Goal: Share content: Distribute website content to other platforms or users

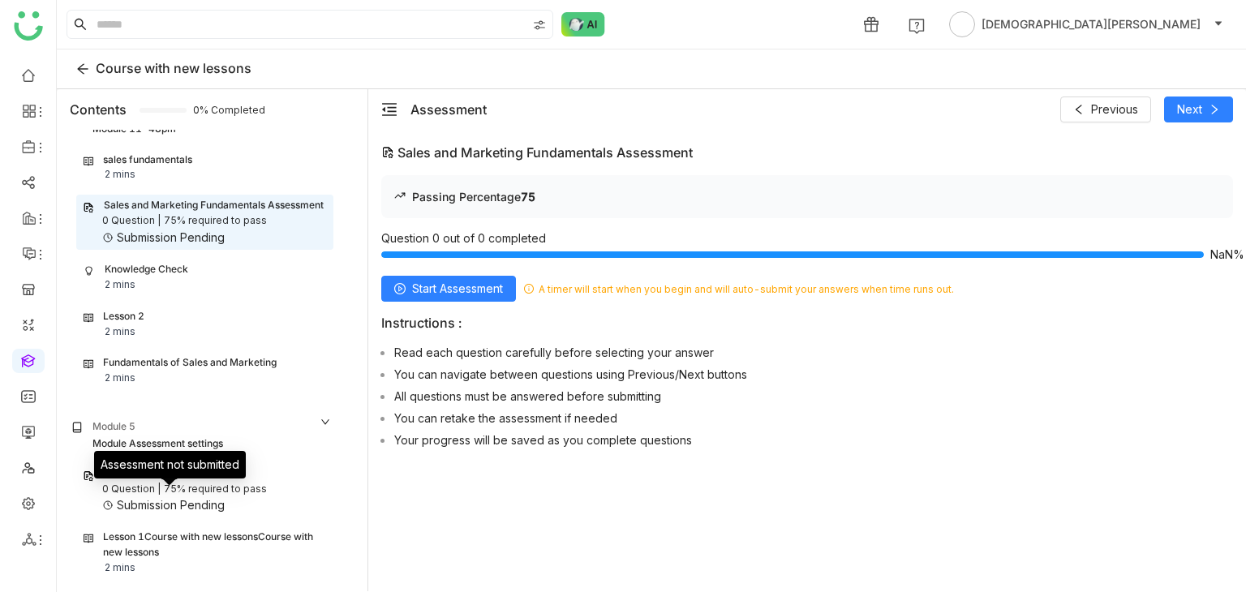
scroll to position [990, 0]
click at [172, 291] on div "sales fundamentals 2 mins Sales and Marketing Fundamentals Assessment 0 Questio…" at bounding box center [201, 269] width 283 height 242
click at [178, 269] on div "Knowledge Check" at bounding box center [147, 269] width 84 height 15
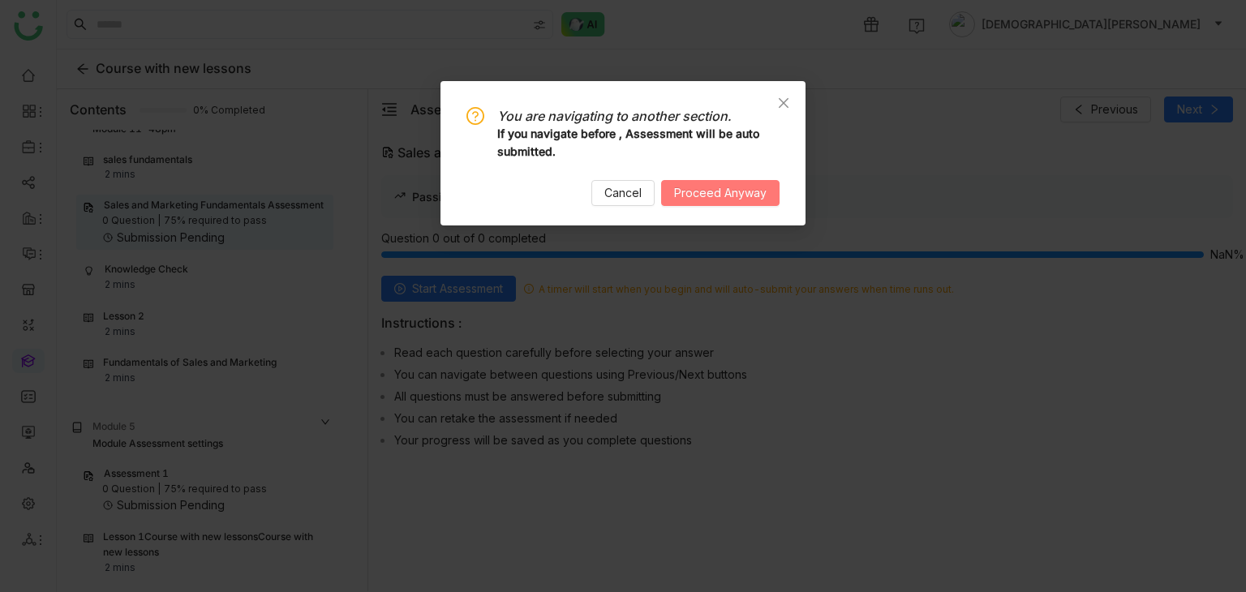
click at [729, 183] on button "Proceed Anyway" at bounding box center [720, 193] width 118 height 26
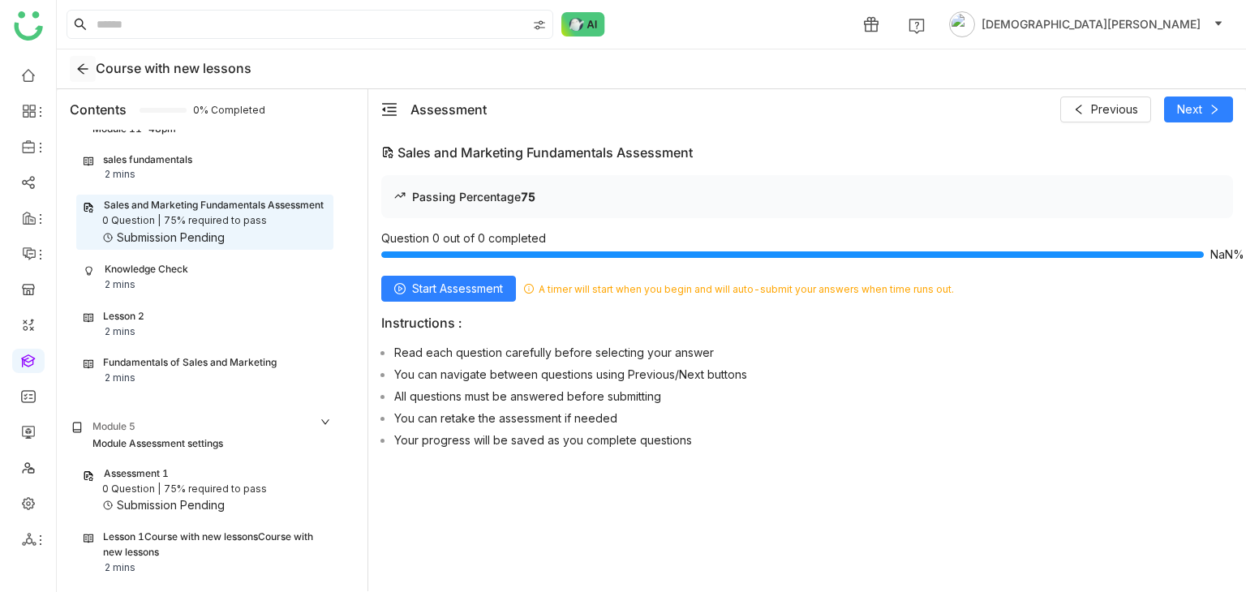
click at [84, 77] on button at bounding box center [83, 69] width 26 height 26
click at [26, 356] on link at bounding box center [28, 360] width 15 height 14
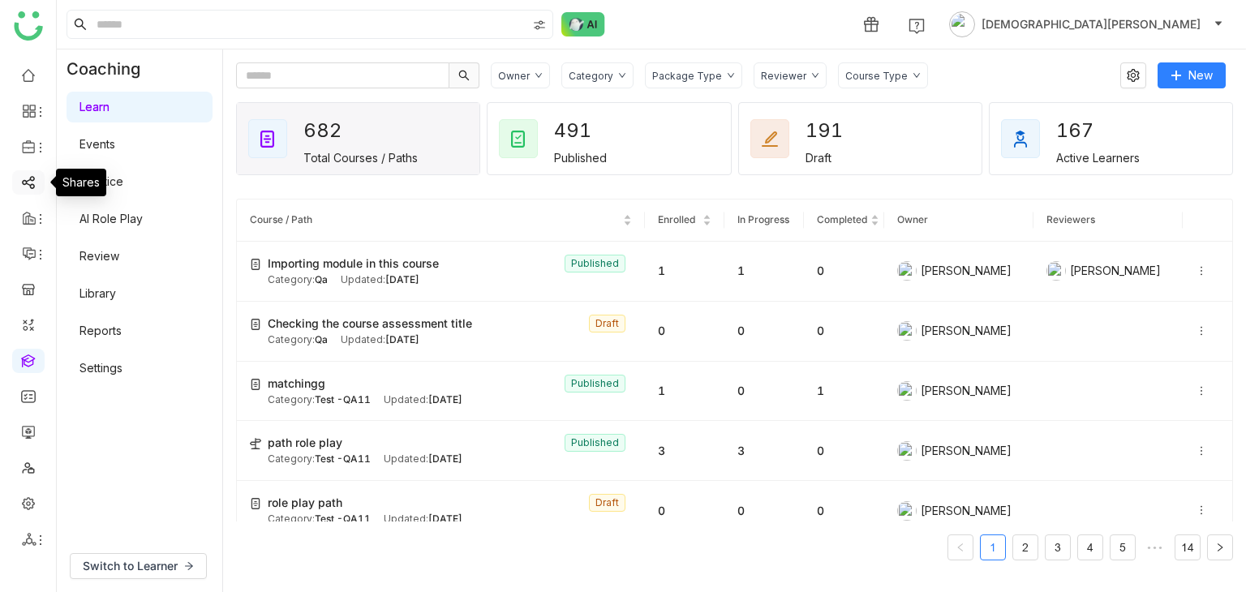
click at [27, 188] on link at bounding box center [28, 181] width 15 height 14
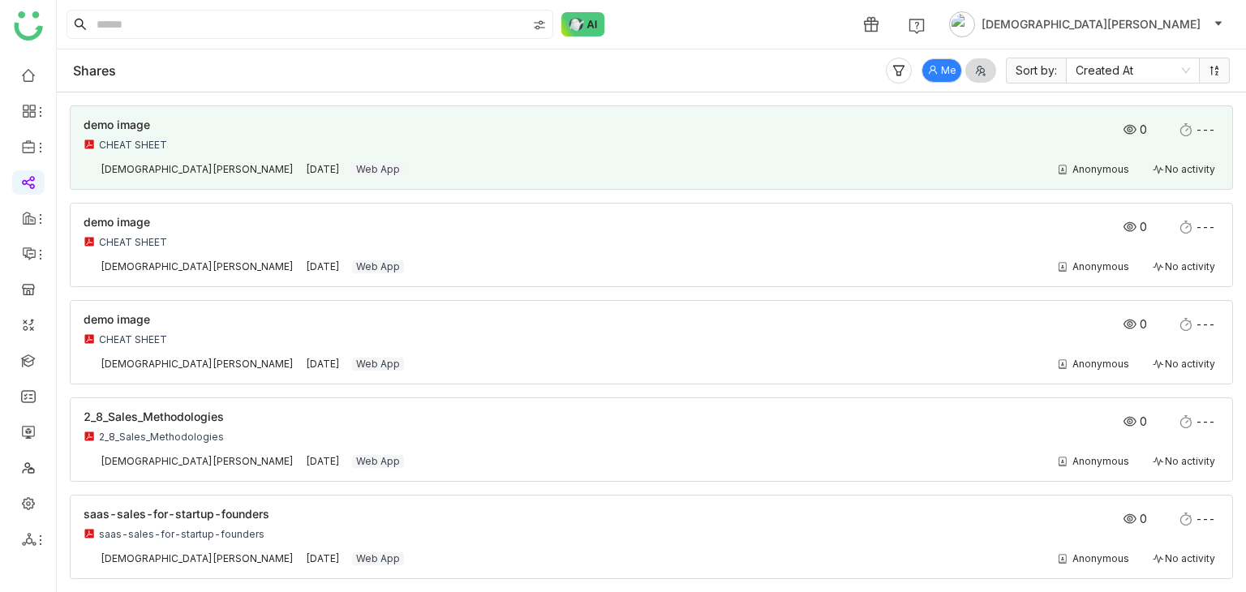
click at [458, 153] on div "demo image CHEAT SHEET 0 ---" at bounding box center [652, 139] width 1136 height 40
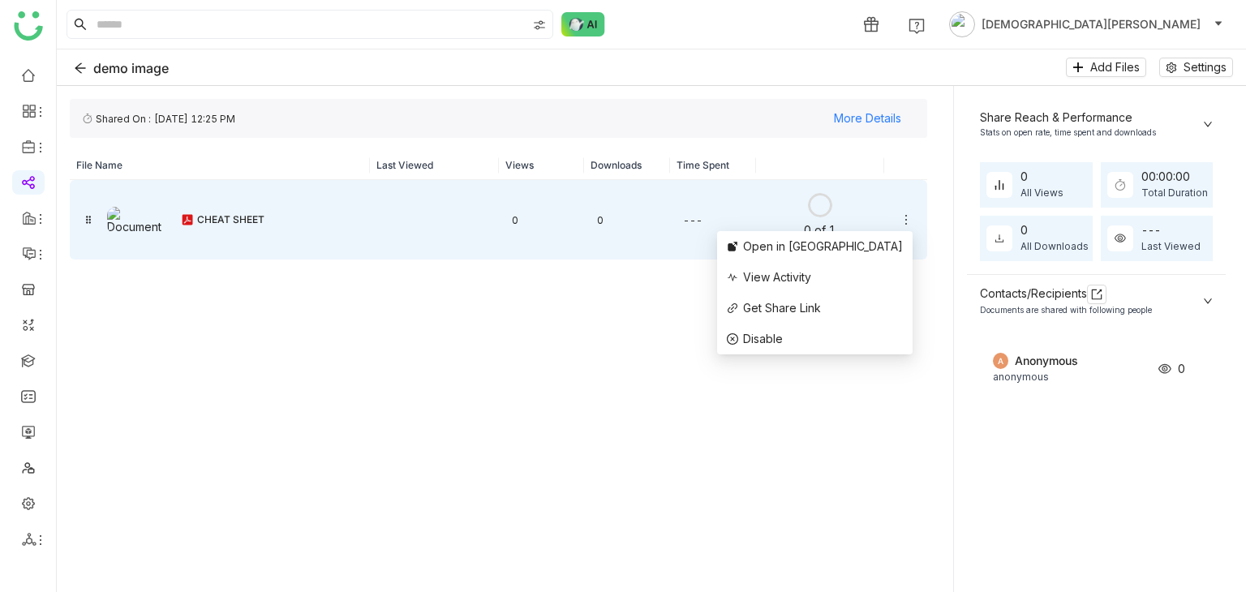
click at [900, 216] on icon at bounding box center [906, 219] width 13 height 13
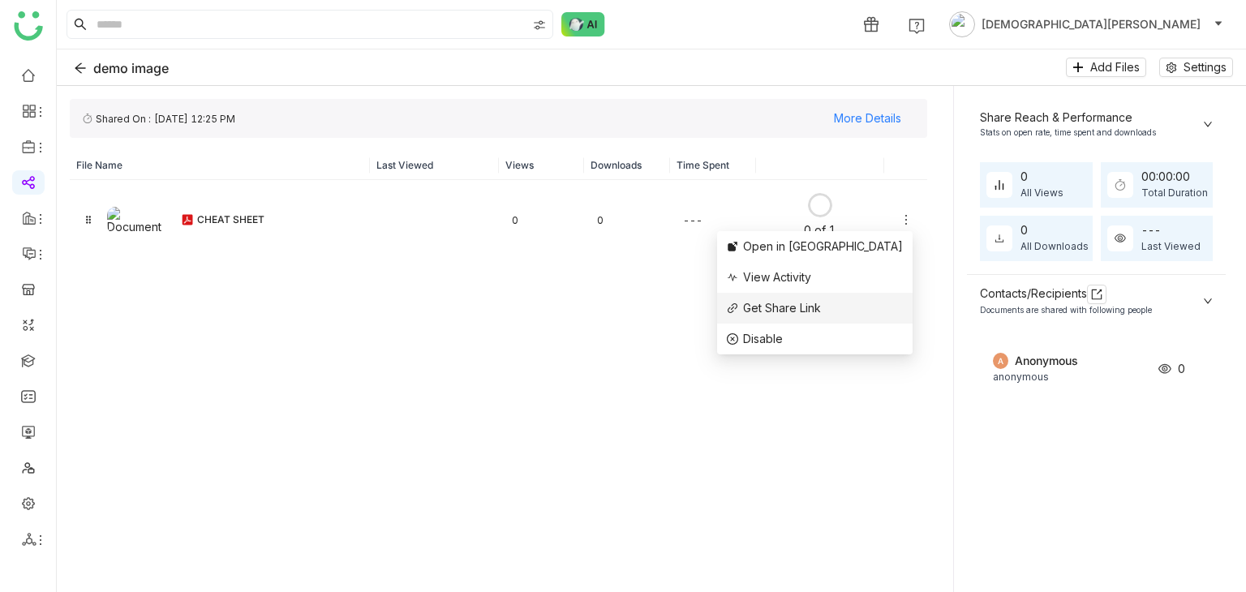
click at [821, 306] on span "Get Share Link" at bounding box center [782, 308] width 78 height 14
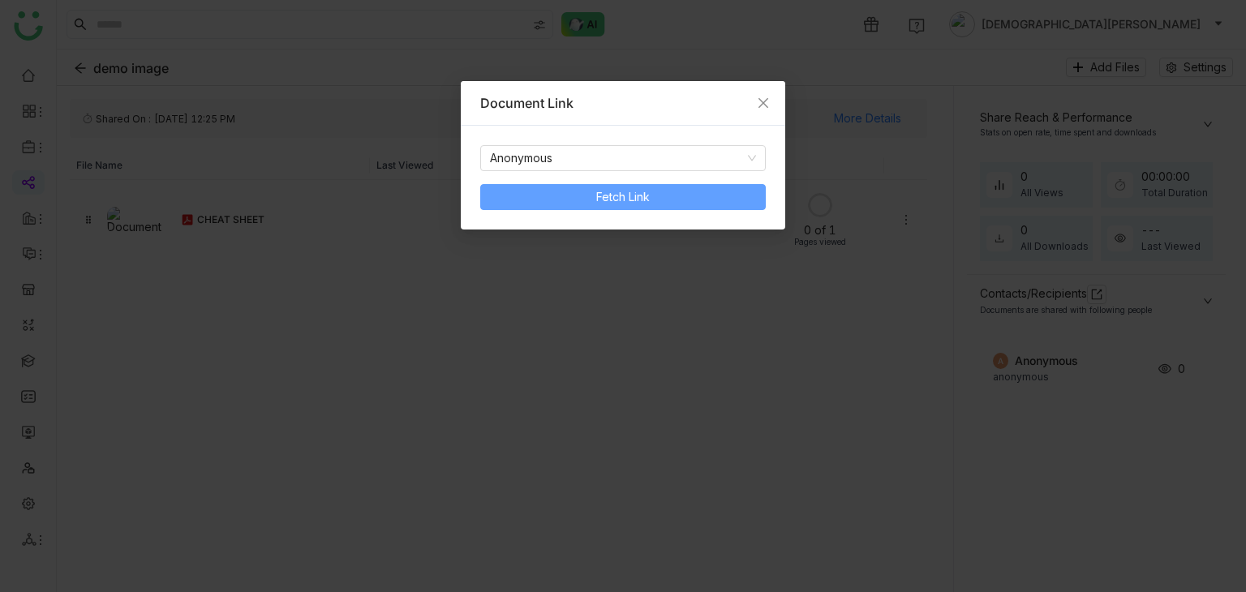
click at [615, 196] on span "Fetch Link" at bounding box center [623, 197] width 54 height 18
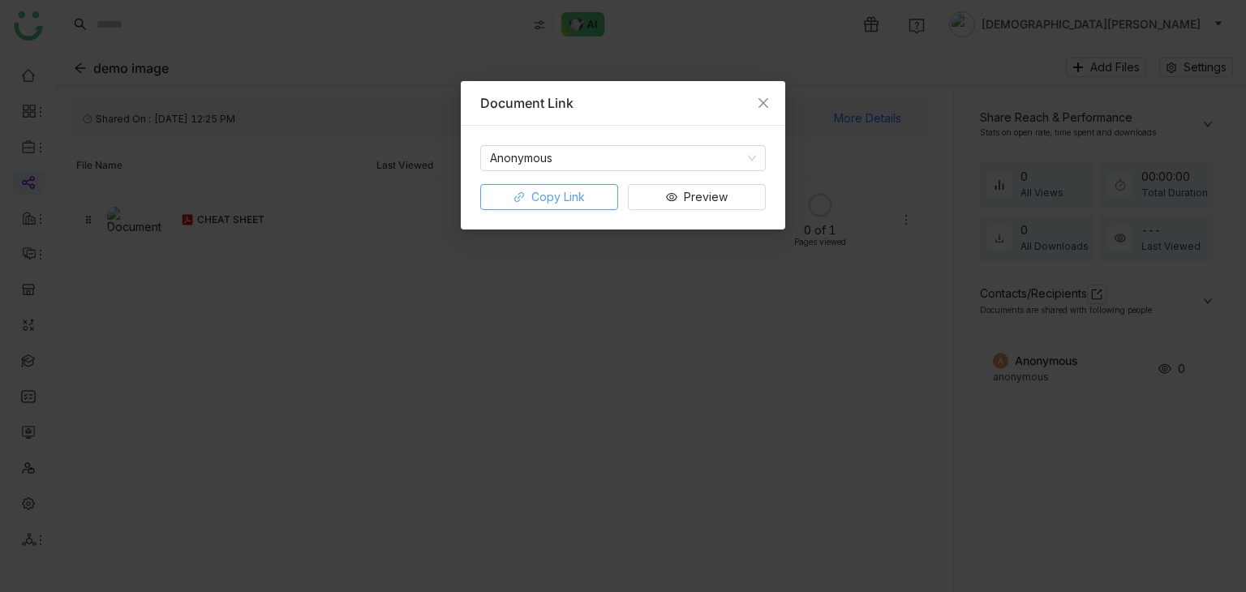
click at [561, 193] on span "Copy Link" at bounding box center [558, 197] width 54 height 18
click at [773, 100] on span "Close" at bounding box center [764, 103] width 44 height 44
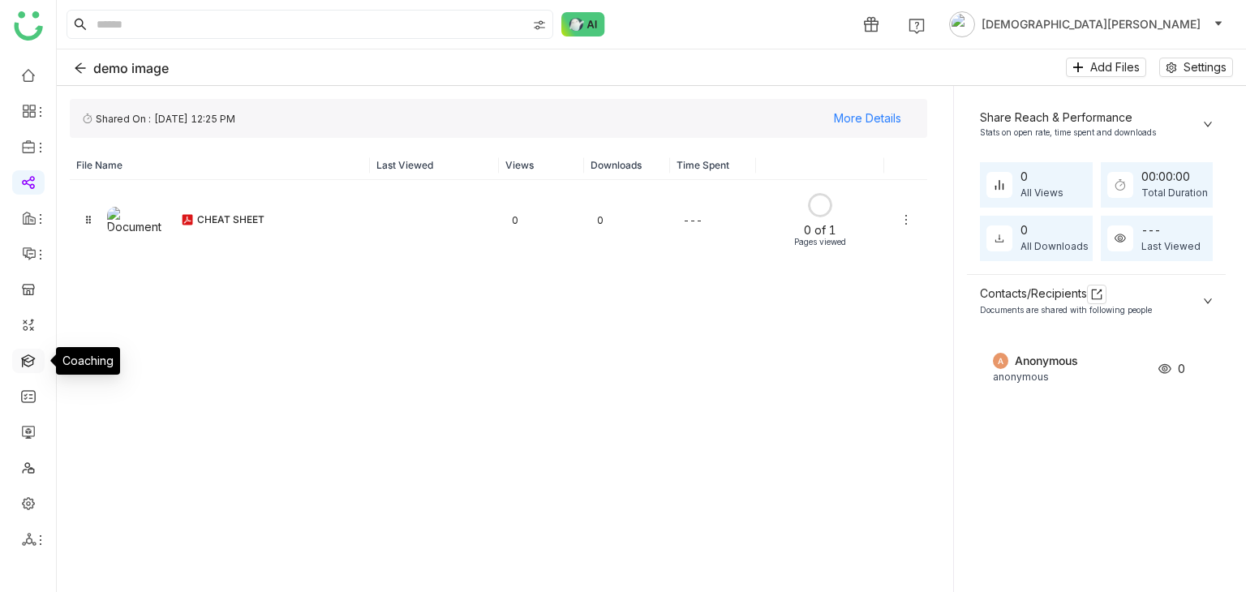
click at [35, 361] on link at bounding box center [28, 360] width 15 height 14
